Goal: Browse casually: Explore the website without a specific task or goal

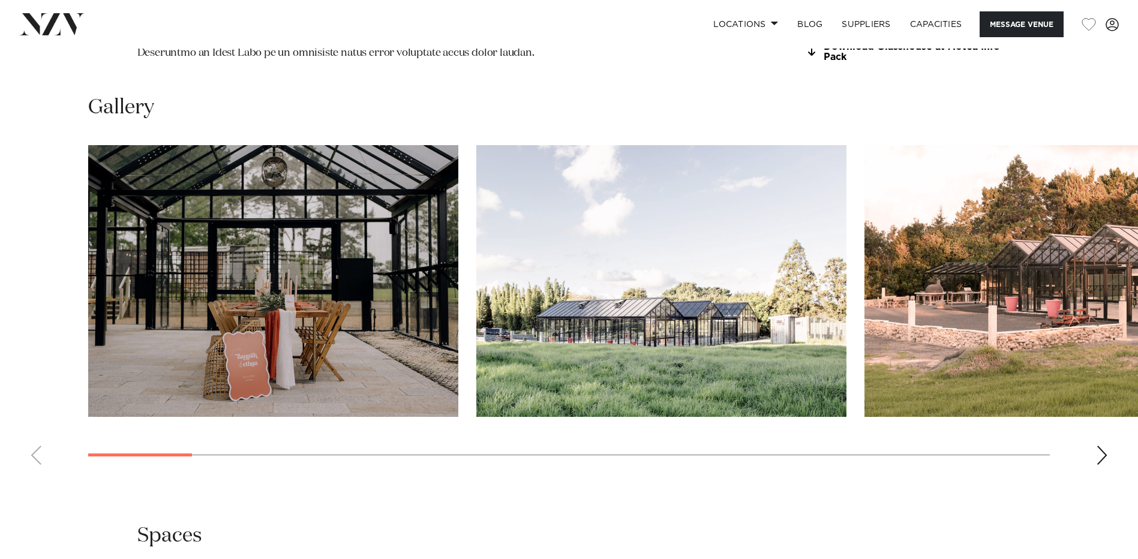
scroll to position [1200, 0]
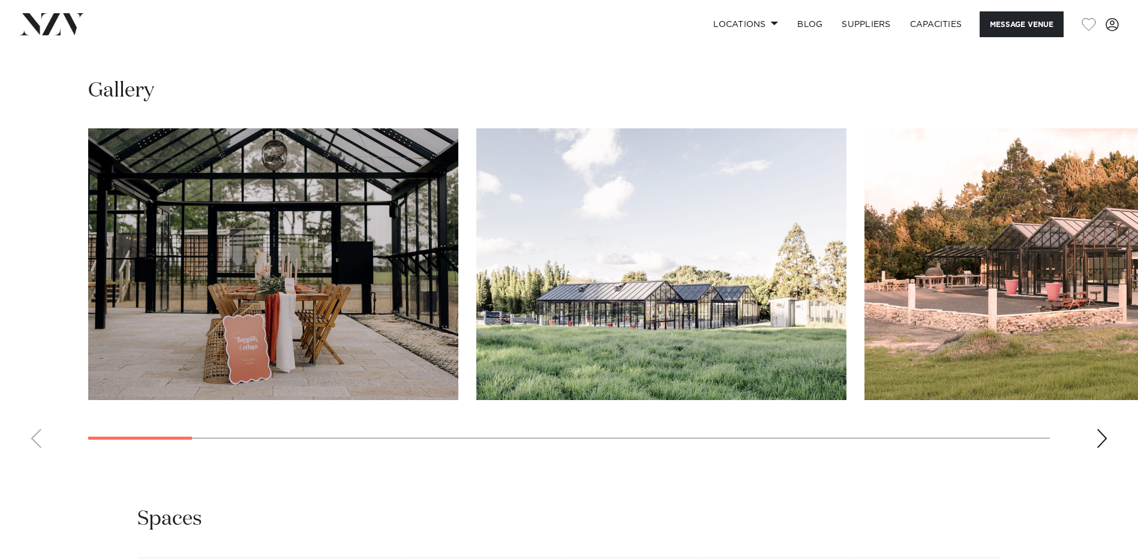
click at [1097, 429] on div "Next slide" at bounding box center [1102, 438] width 12 height 19
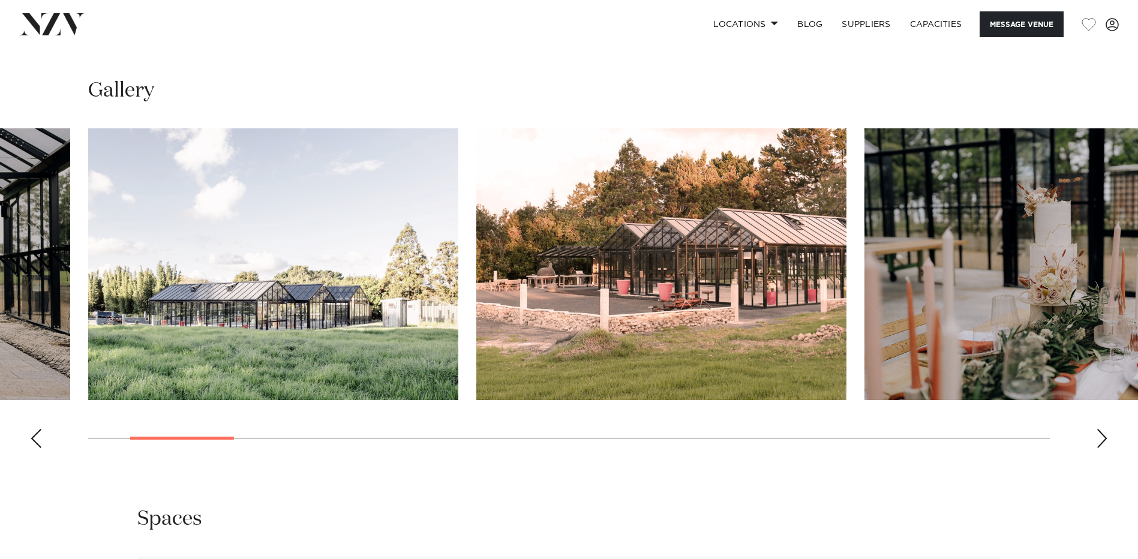
click at [1100, 429] on div "Next slide" at bounding box center [1102, 438] width 12 height 19
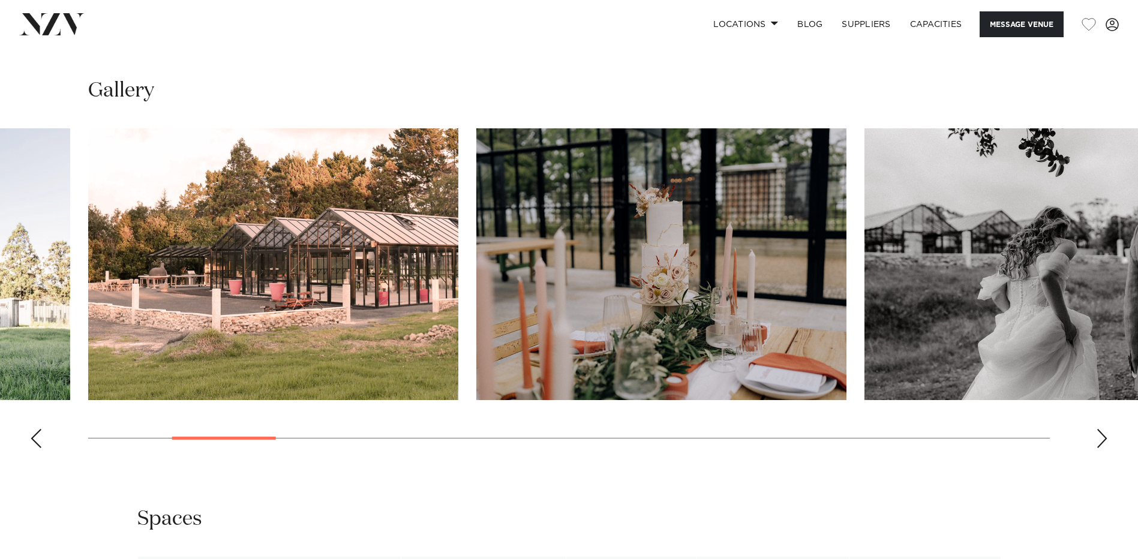
click at [1098, 429] on div "Next slide" at bounding box center [1102, 438] width 12 height 19
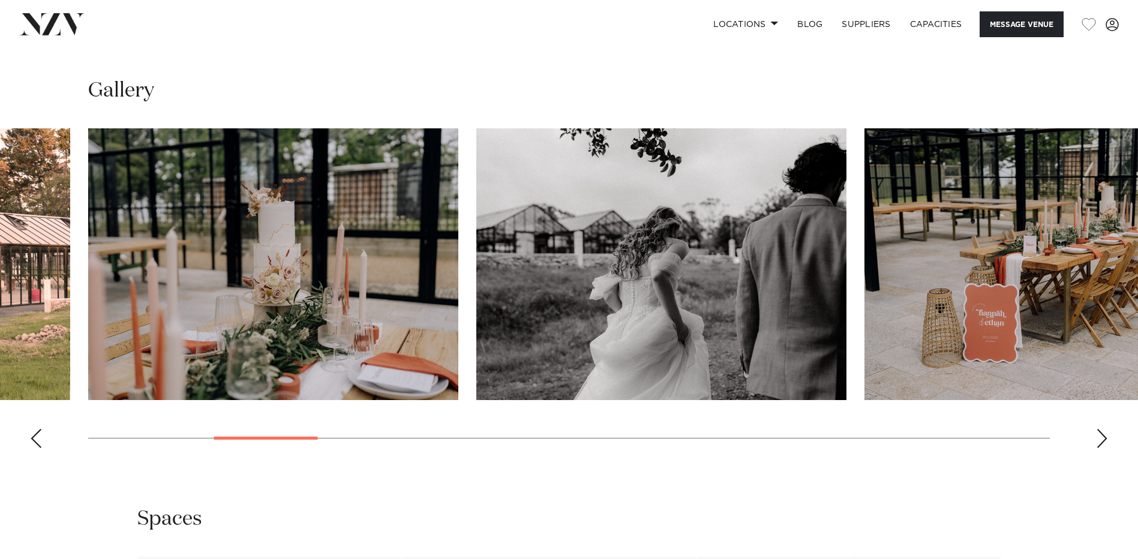
click at [1101, 429] on div "Next slide" at bounding box center [1102, 438] width 12 height 19
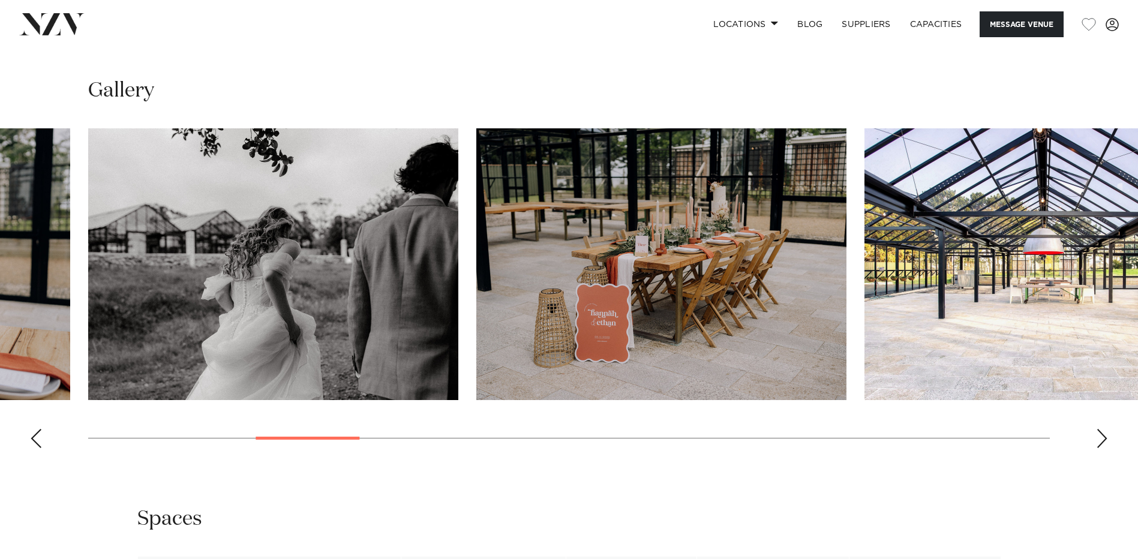
click at [1101, 429] on div "Next slide" at bounding box center [1102, 438] width 12 height 19
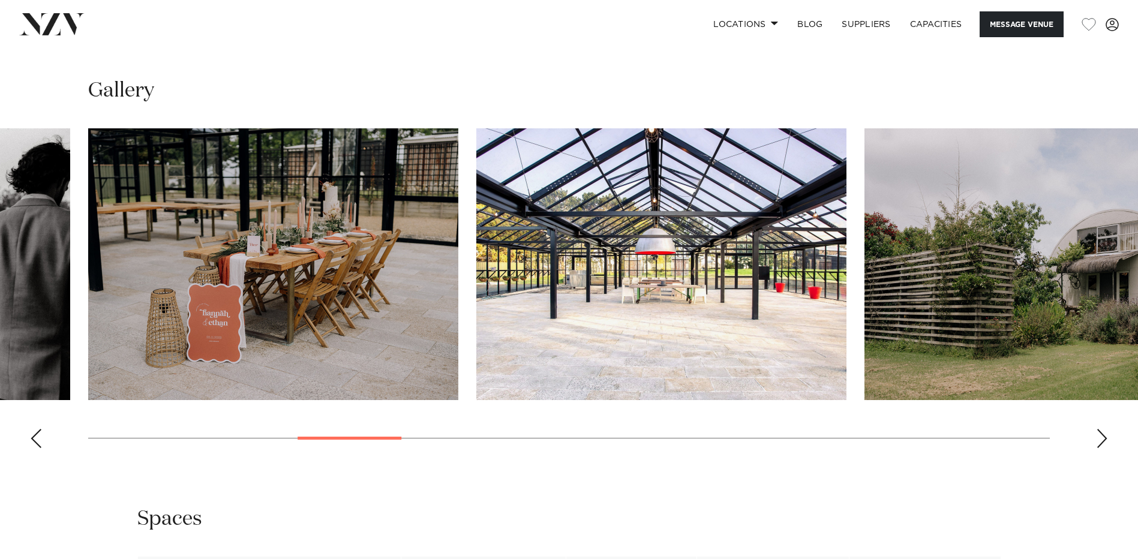
click at [1102, 429] on div "Next slide" at bounding box center [1102, 438] width 12 height 19
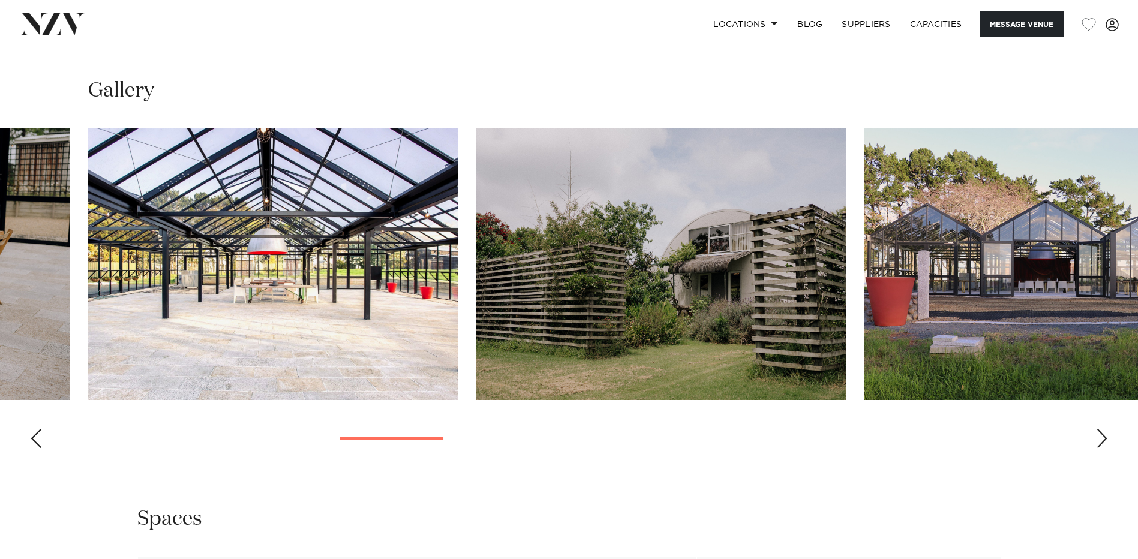
click at [1102, 429] on div "Next slide" at bounding box center [1102, 438] width 12 height 19
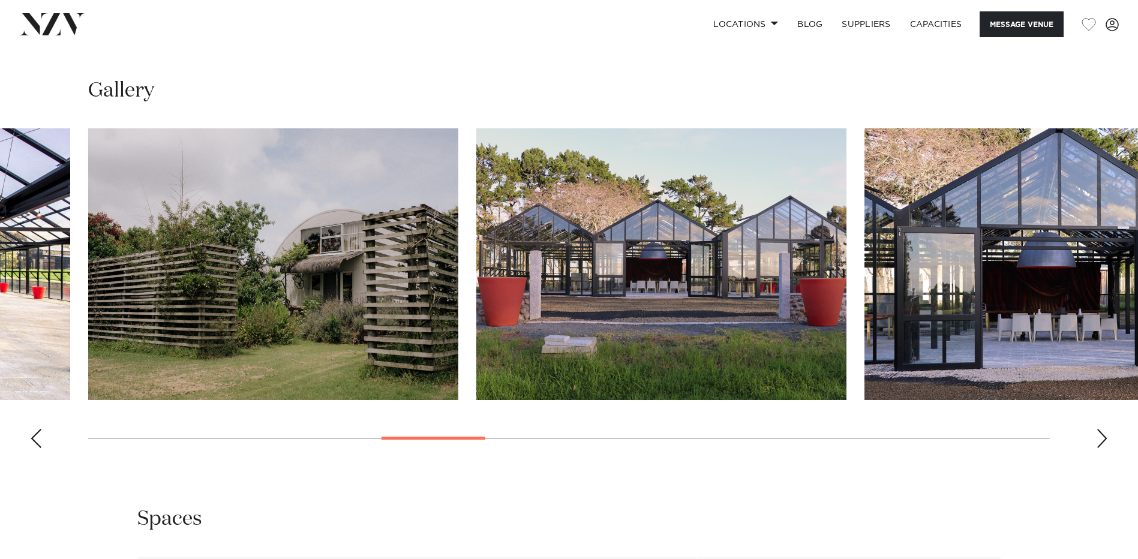
click at [1102, 429] on div "Next slide" at bounding box center [1102, 438] width 12 height 19
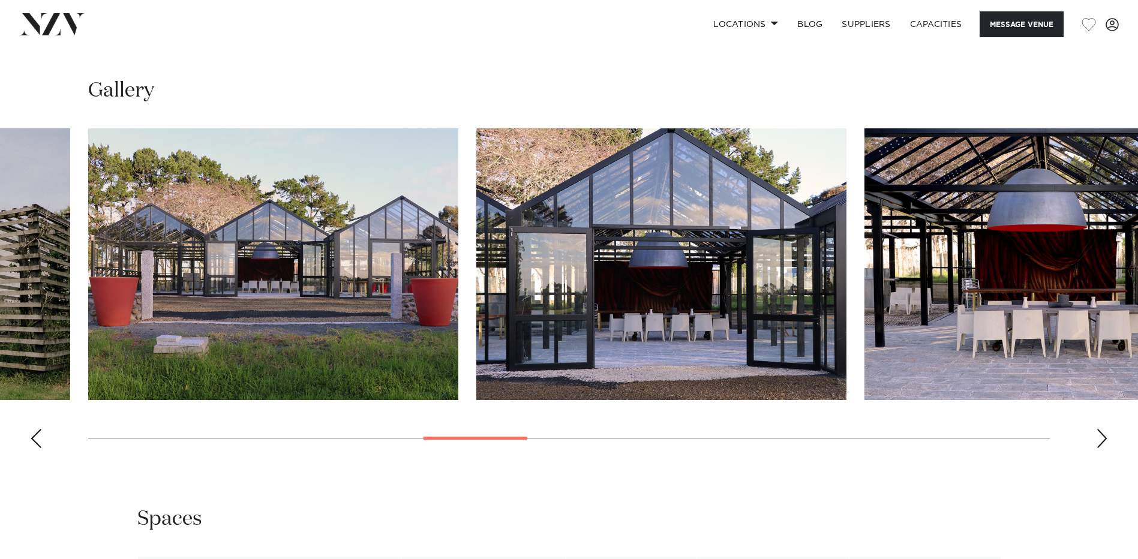
click at [1102, 429] on div "Next slide" at bounding box center [1102, 438] width 12 height 19
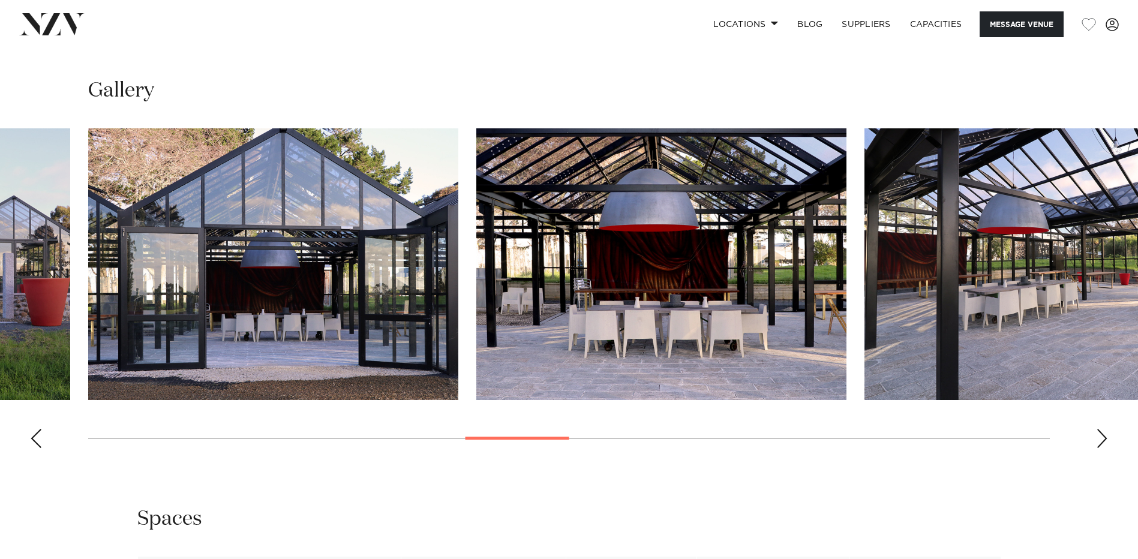
click at [1102, 429] on div "Next slide" at bounding box center [1102, 438] width 12 height 19
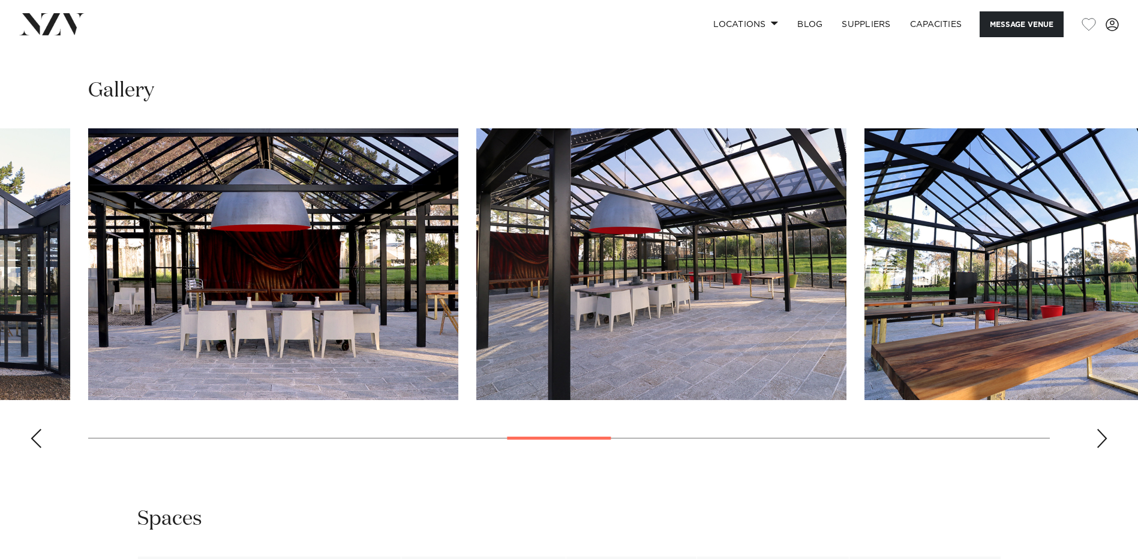
click at [1100, 429] on div "Next slide" at bounding box center [1102, 438] width 12 height 19
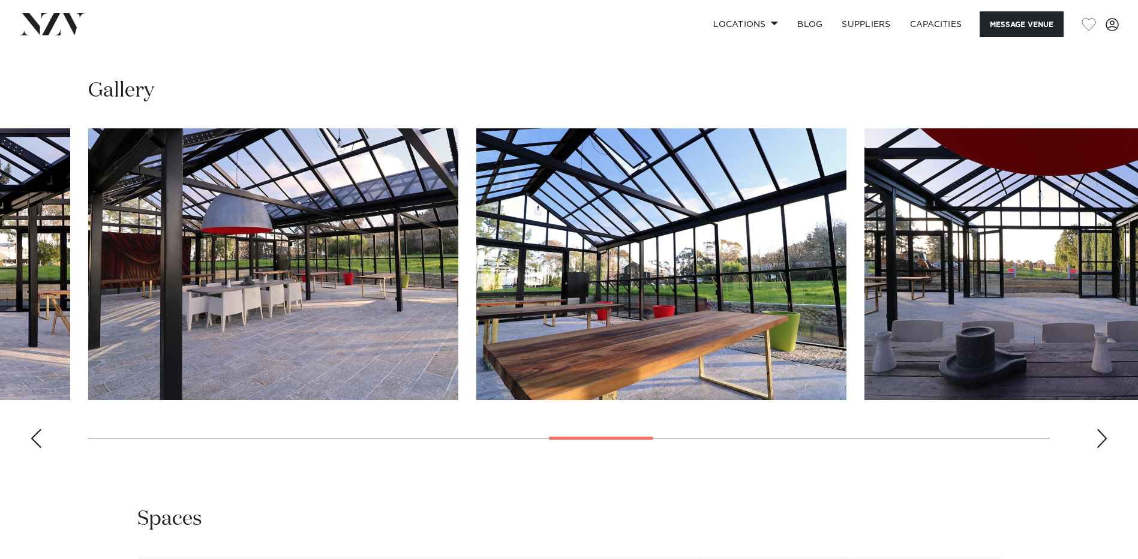
click at [1100, 429] on div "Next slide" at bounding box center [1102, 438] width 12 height 19
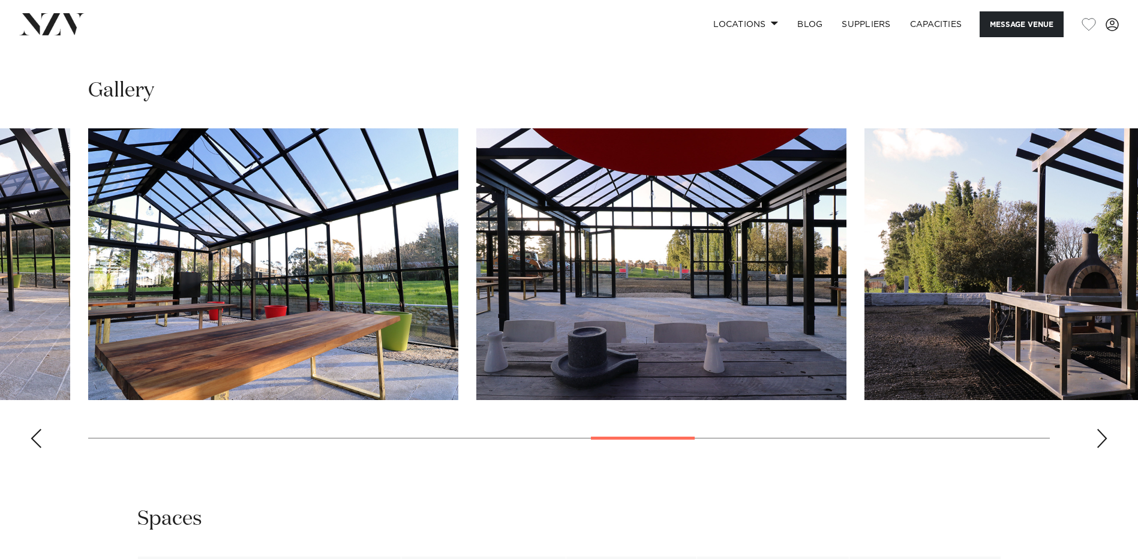
click at [1100, 429] on div "Next slide" at bounding box center [1102, 438] width 12 height 19
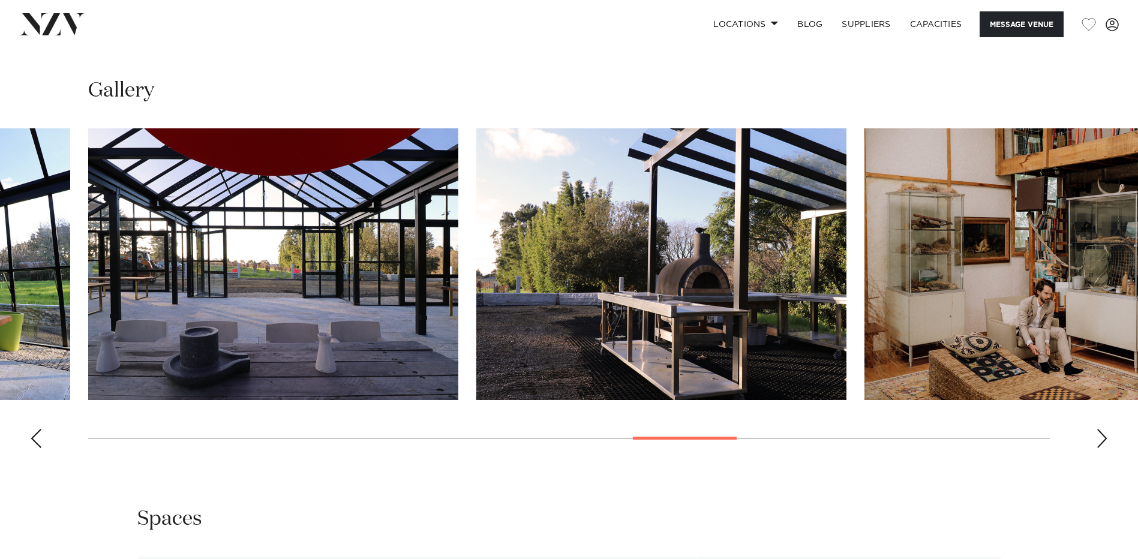
click at [1100, 429] on div "Next slide" at bounding box center [1102, 438] width 12 height 19
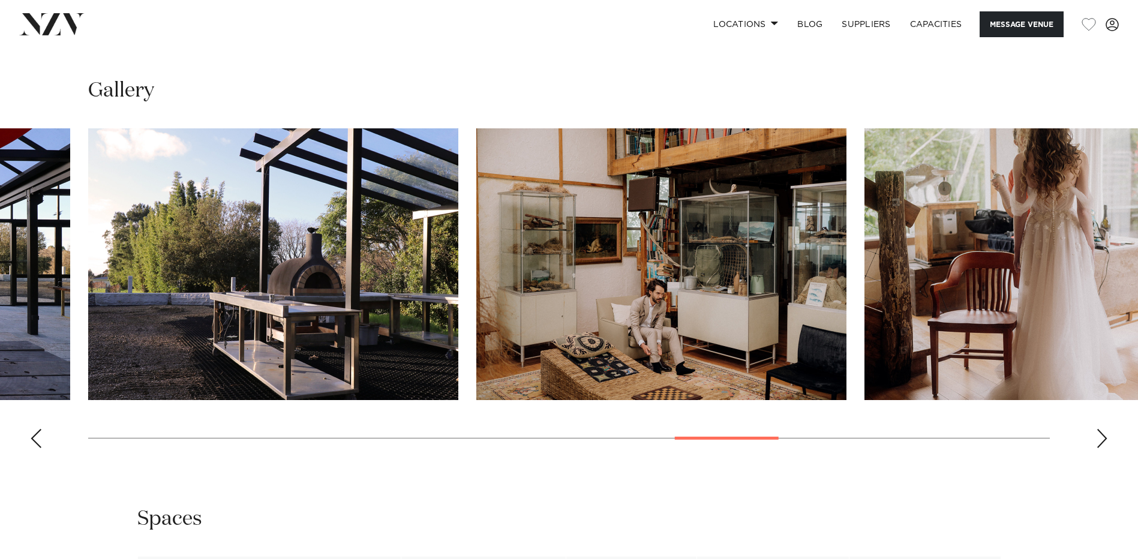
click at [1100, 429] on div "Next slide" at bounding box center [1102, 438] width 12 height 19
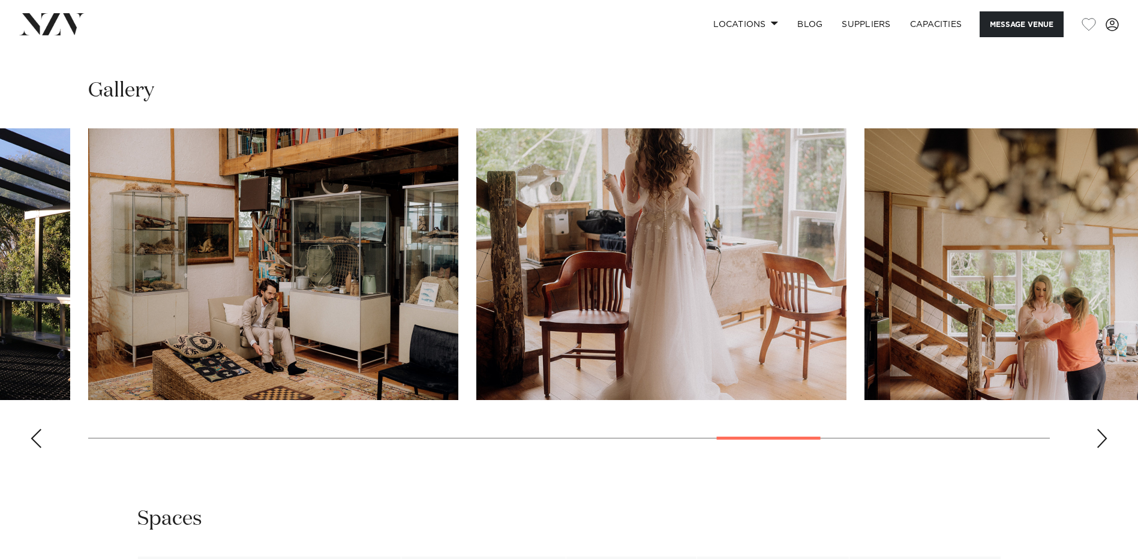
click at [1100, 429] on div "Next slide" at bounding box center [1102, 438] width 12 height 19
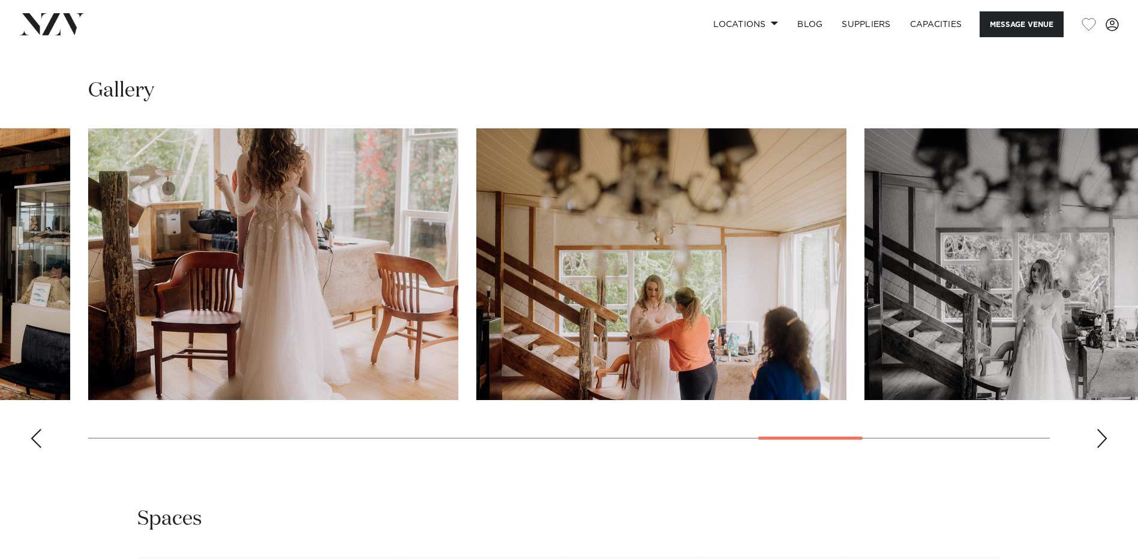
click at [1100, 429] on div "Next slide" at bounding box center [1102, 438] width 12 height 19
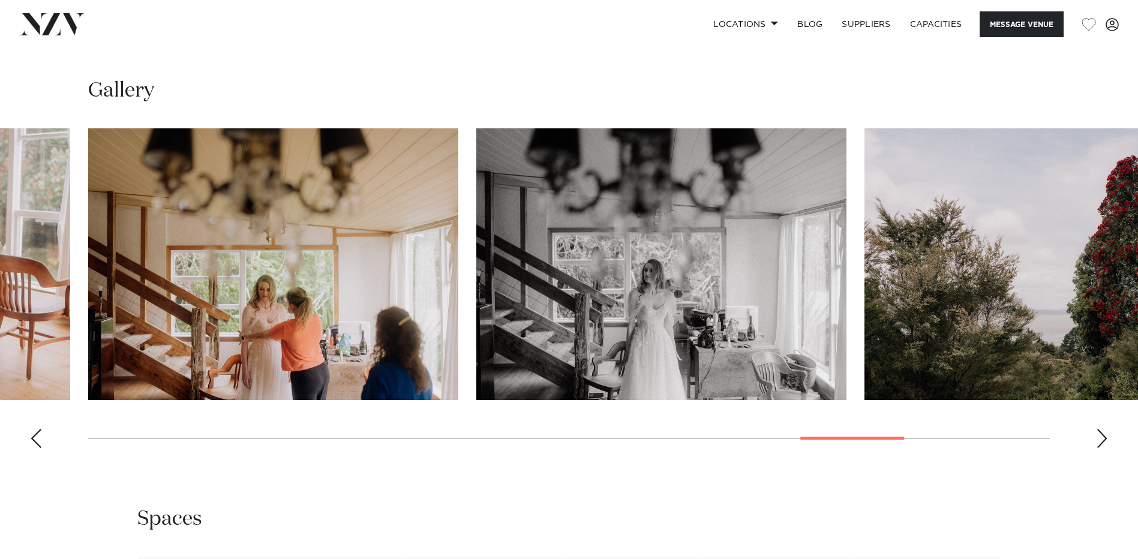
click at [1100, 429] on div "Next slide" at bounding box center [1102, 438] width 12 height 19
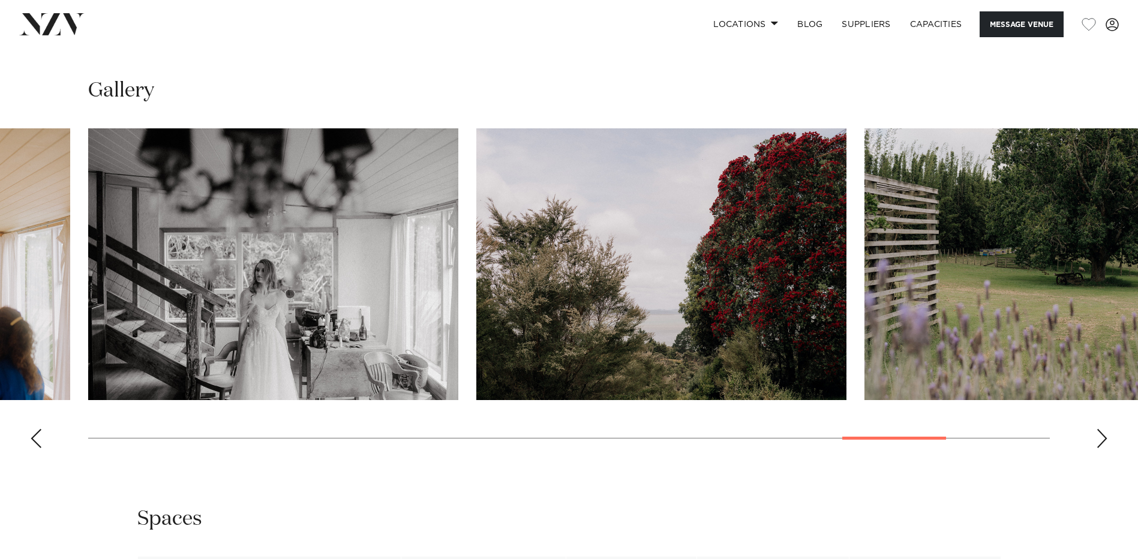
click at [1100, 429] on div "Next slide" at bounding box center [1102, 438] width 12 height 19
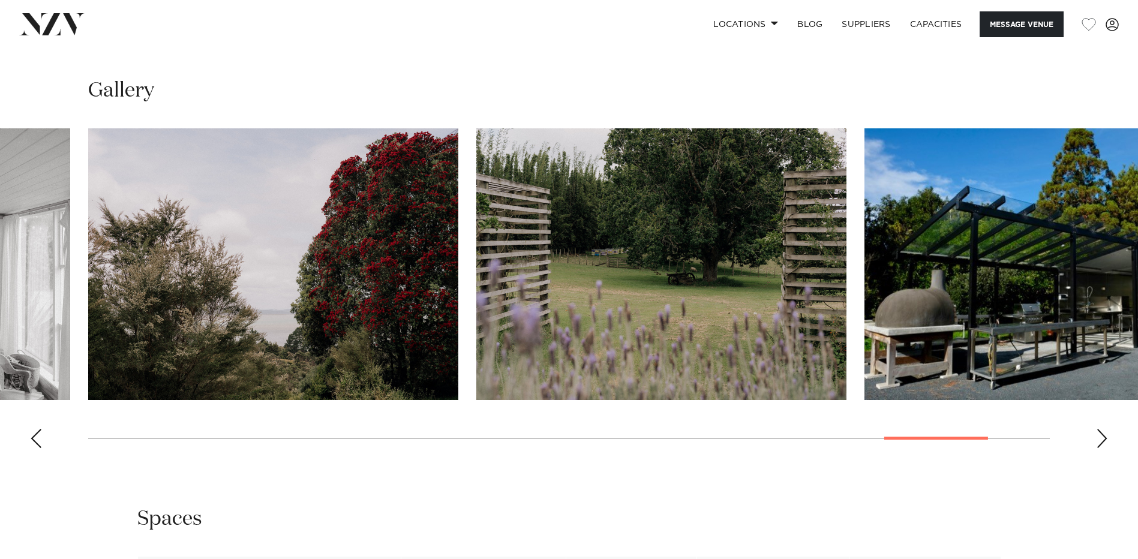
click at [1104, 429] on div "Next slide" at bounding box center [1102, 438] width 12 height 19
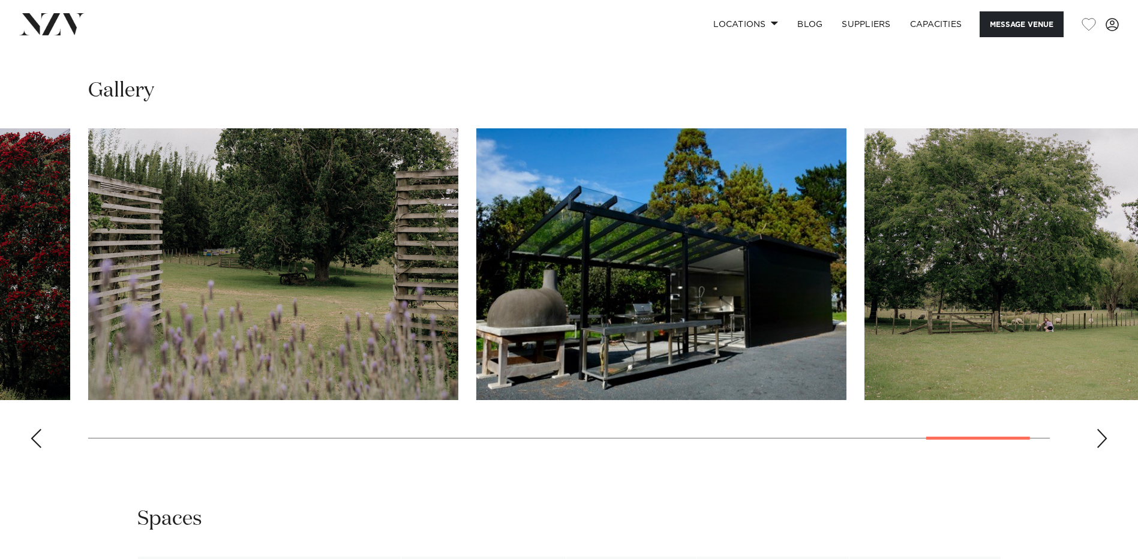
click at [1104, 429] on div "Next slide" at bounding box center [1102, 438] width 12 height 19
